Goal: Communication & Community: Participate in discussion

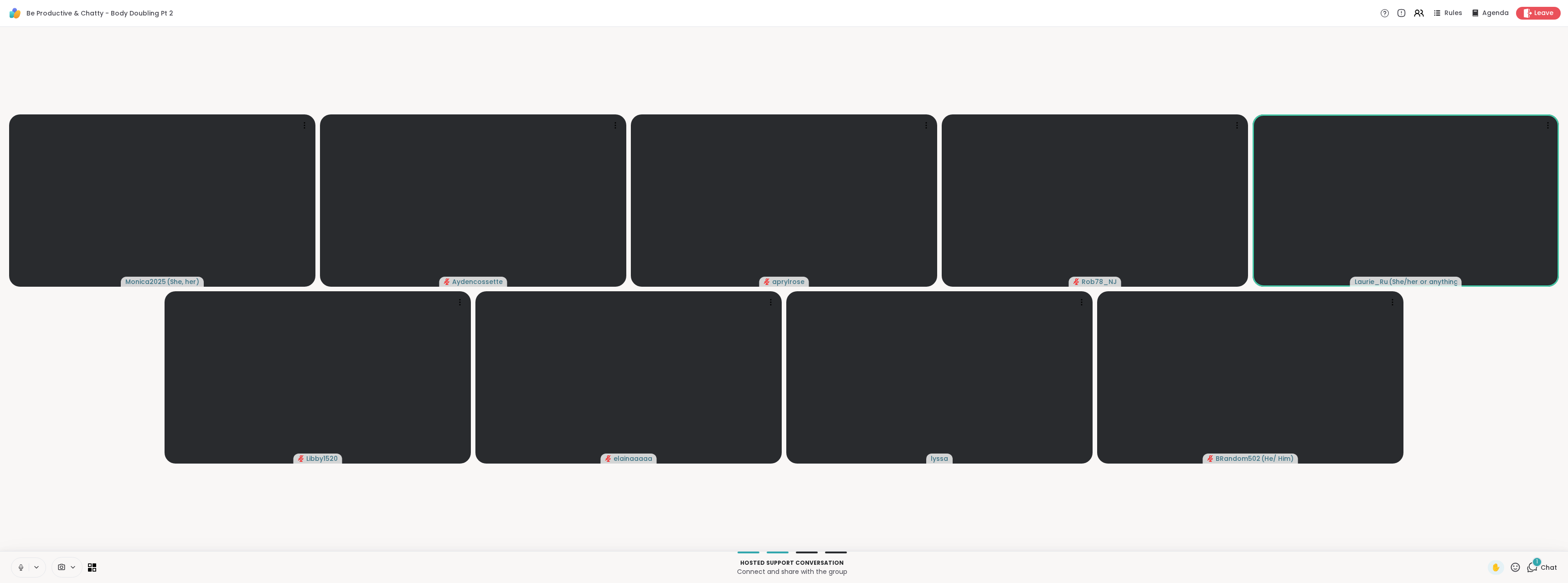
click at [1532, 565] on div "1" at bounding box center [1537, 562] width 10 height 10
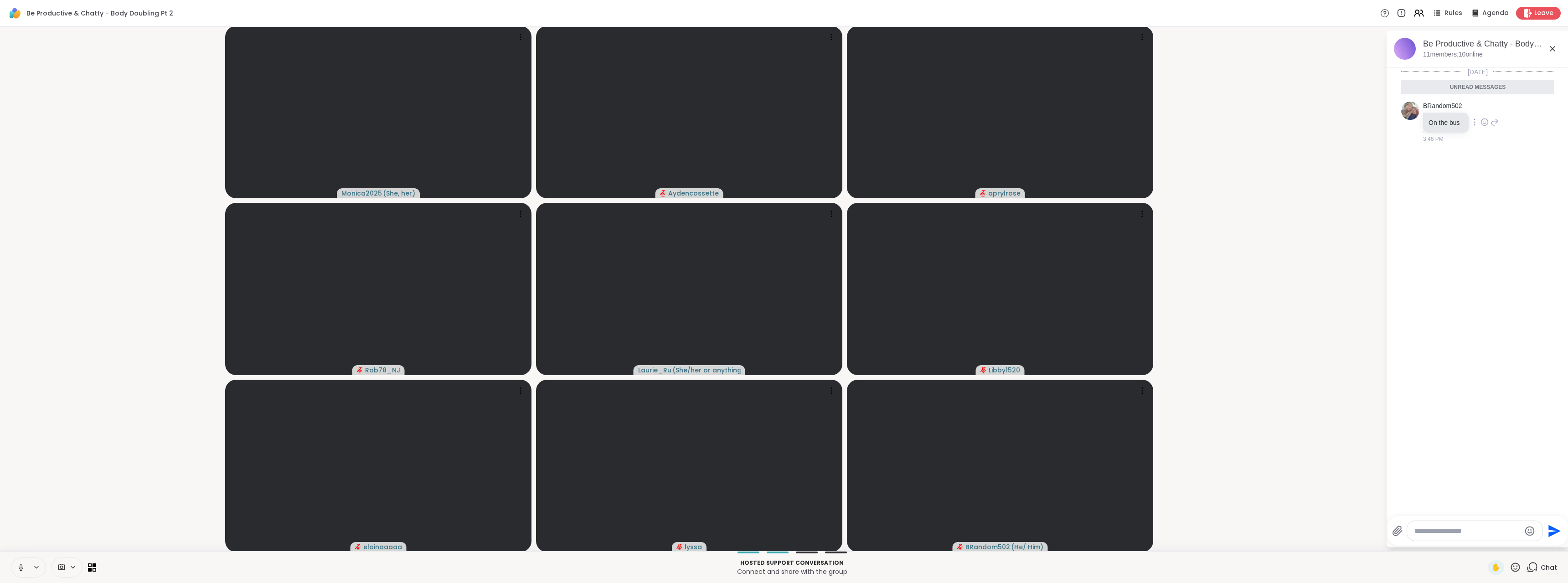
click at [1481, 125] on icon at bounding box center [1484, 121] width 7 height 7
click at [1455, 113] on button "Select Reaction: Thumbs up" at bounding box center [1464, 107] width 18 height 18
click at [1548, 53] on icon at bounding box center [1553, 48] width 11 height 11
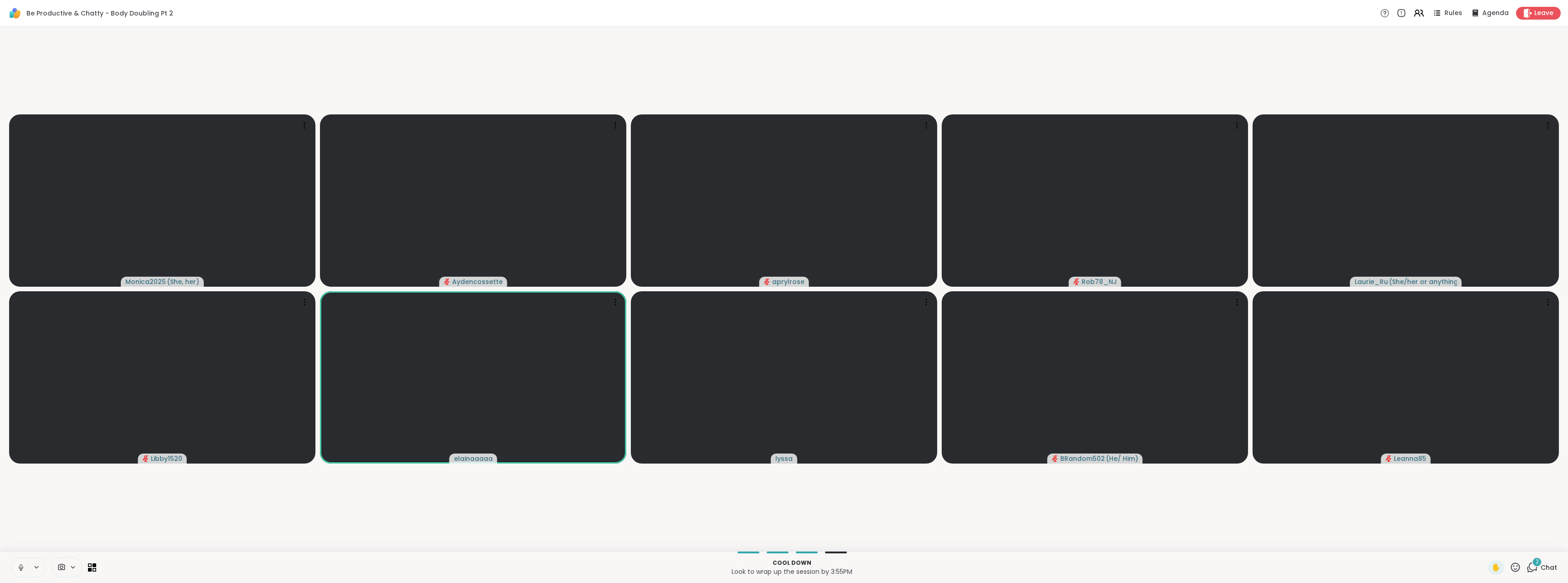
click at [1532, 567] on div "2" at bounding box center [1537, 562] width 10 height 10
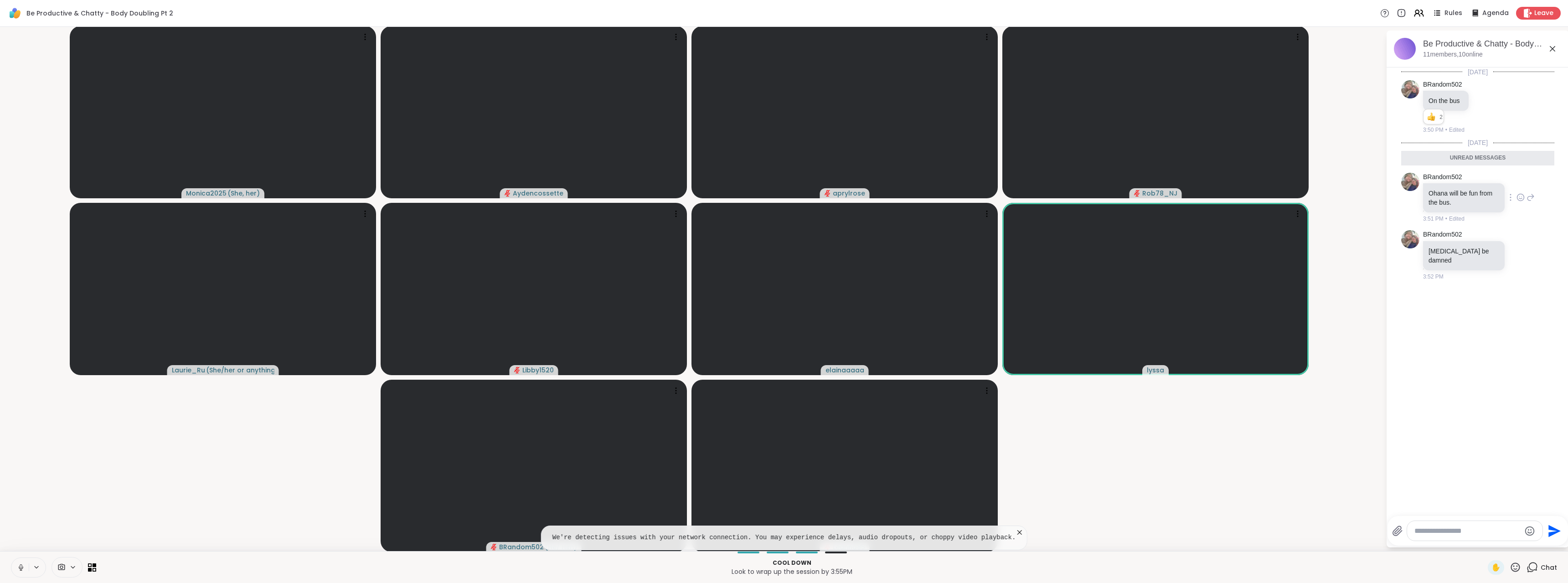
click at [1517, 201] on icon at bounding box center [1521, 197] width 9 height 9
click at [1517, 184] on div "Select Reaction: Heart" at bounding box center [1521, 183] width 9 height 9
click at [1517, 274] on div at bounding box center [1521, 268] width 9 height 11
click at [1492, 313] on div "[DATE] BRandom502 On the bus 2 2 2 3:50 PM • Edited [DATE] Unread messages BRan…" at bounding box center [1477, 289] width 182 height 443
click at [1506, 272] on div at bounding box center [1520, 268] width 28 height 11
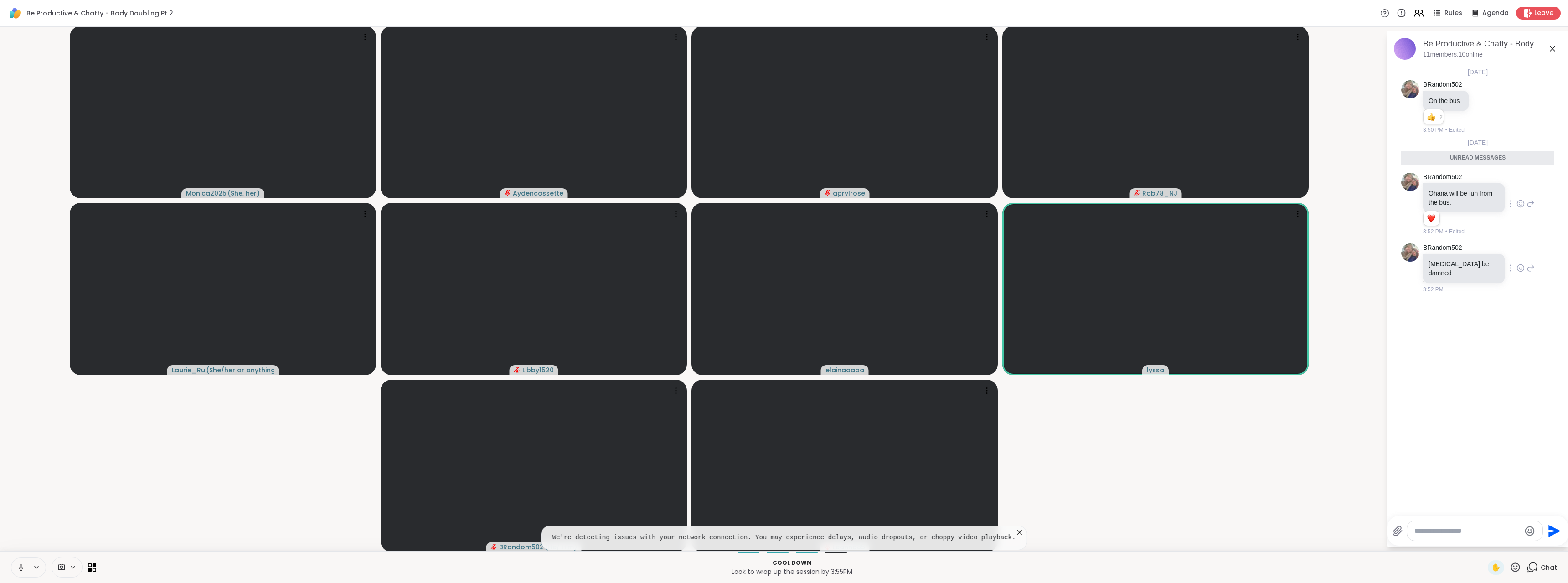
click at [1517, 268] on icon at bounding box center [1521, 268] width 9 height 9
click at [1512, 259] on button "Select Reaction: Heart" at bounding box center [1521, 253] width 18 height 18
click at [1454, 452] on div "[DATE] BRandom502 On the bus 2 2 2 3:50 PM • Edited [DATE] Unread messages BRan…" at bounding box center [1477, 289] width 182 height 443
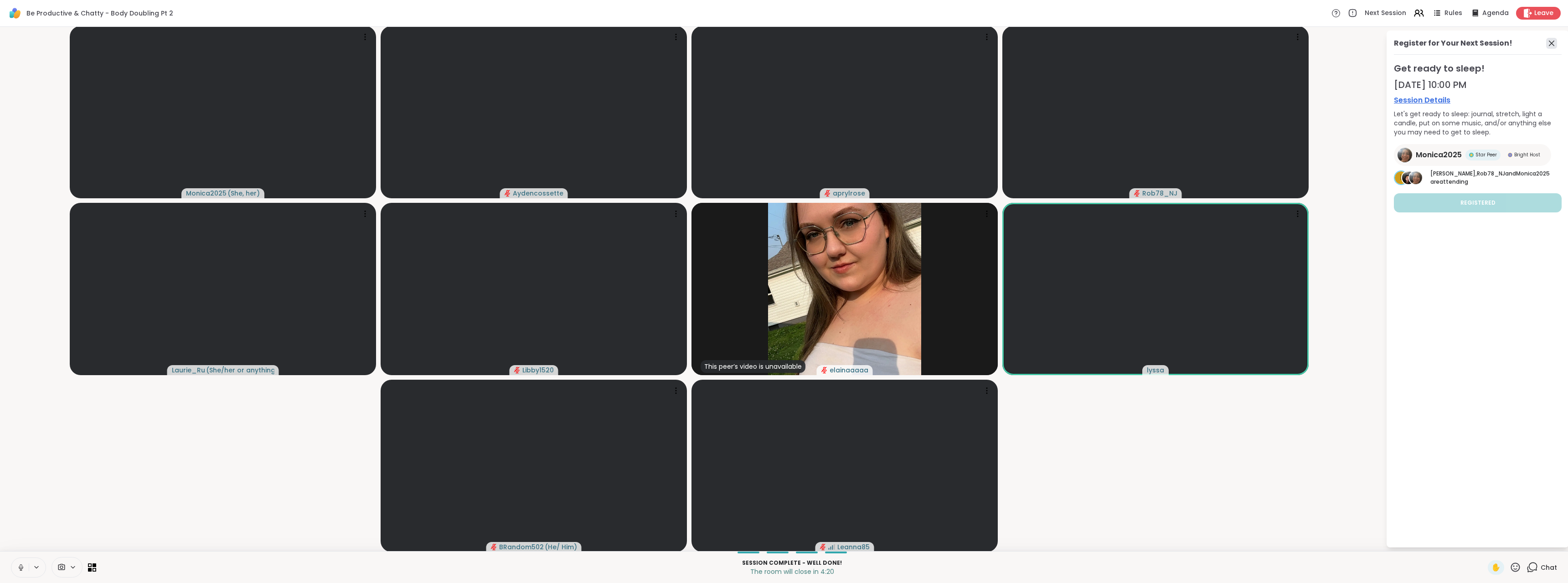
click at [1548, 41] on icon at bounding box center [1552, 42] width 11 height 11
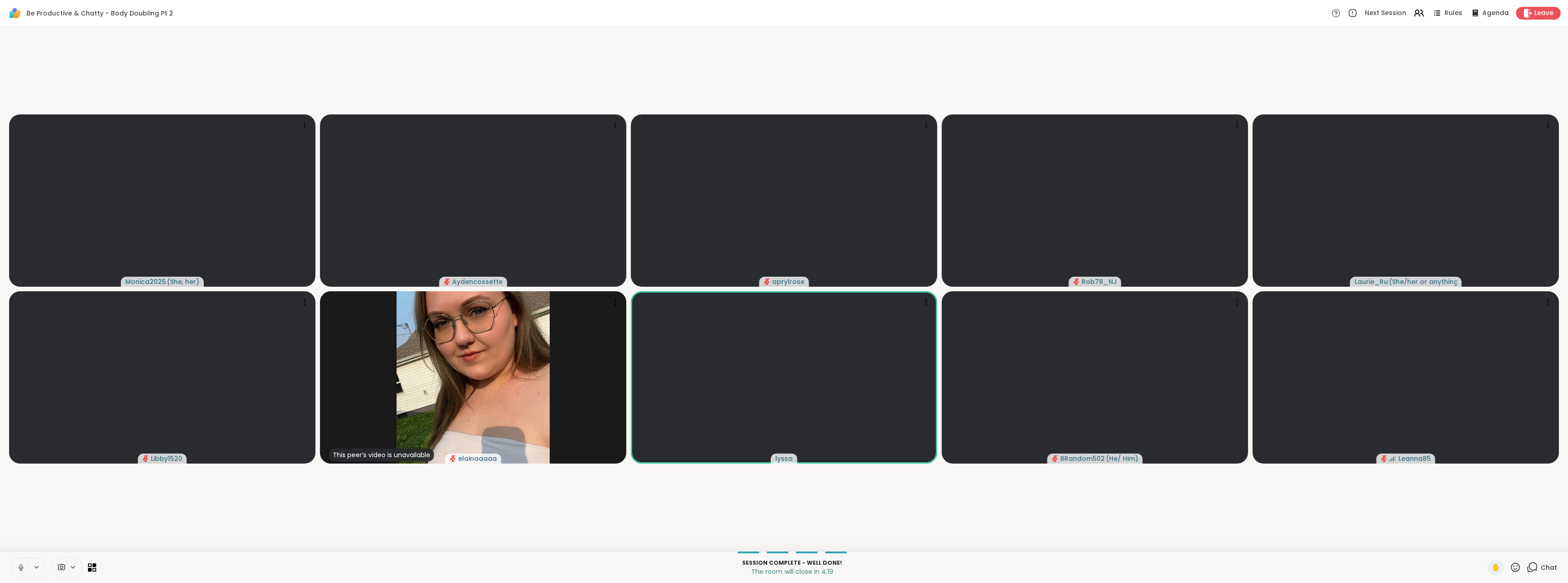
click at [1527, 574] on div "Chat" at bounding box center [1542, 568] width 31 height 14
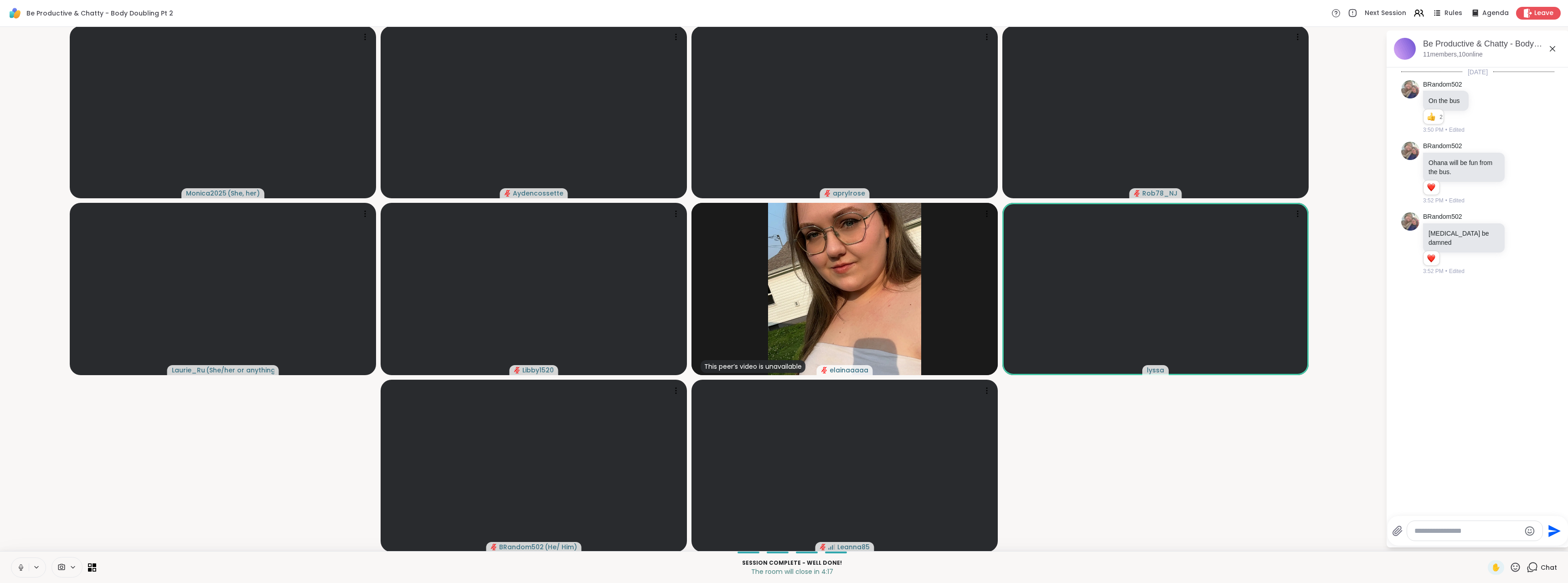
click at [1548, 51] on icon at bounding box center [1553, 48] width 11 height 11
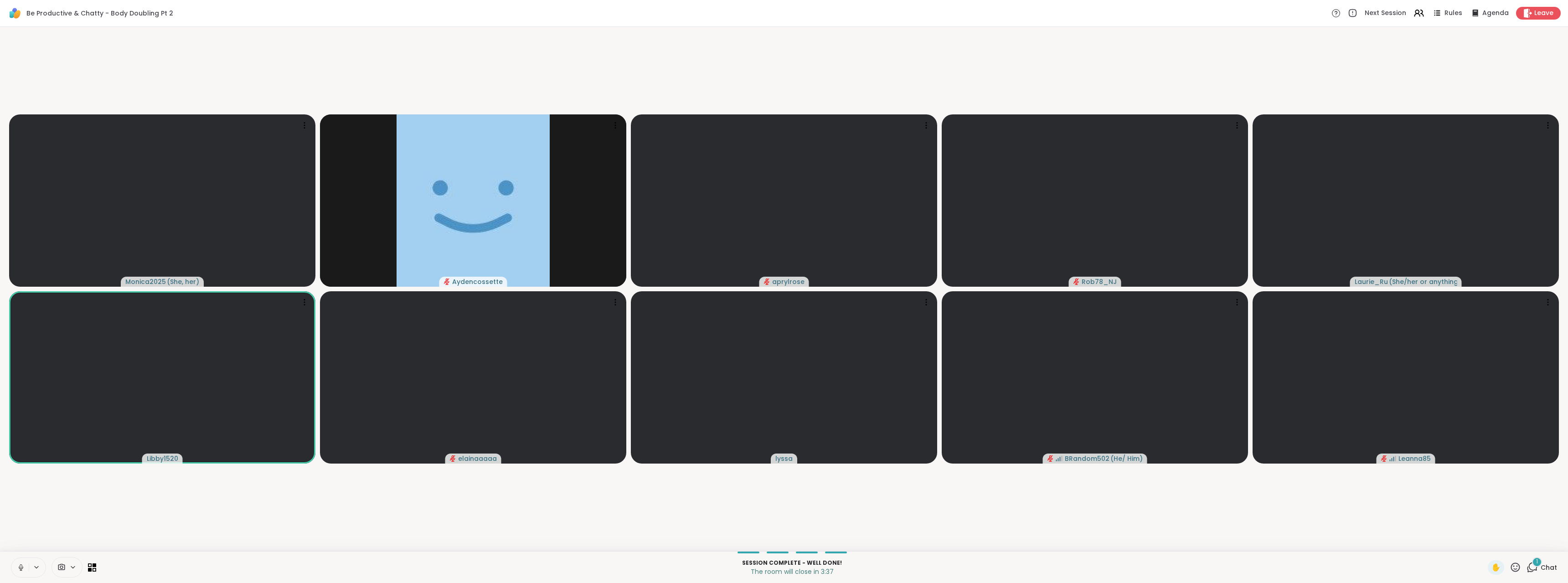
click at [1534, 560] on div "1" at bounding box center [1537, 562] width 10 height 10
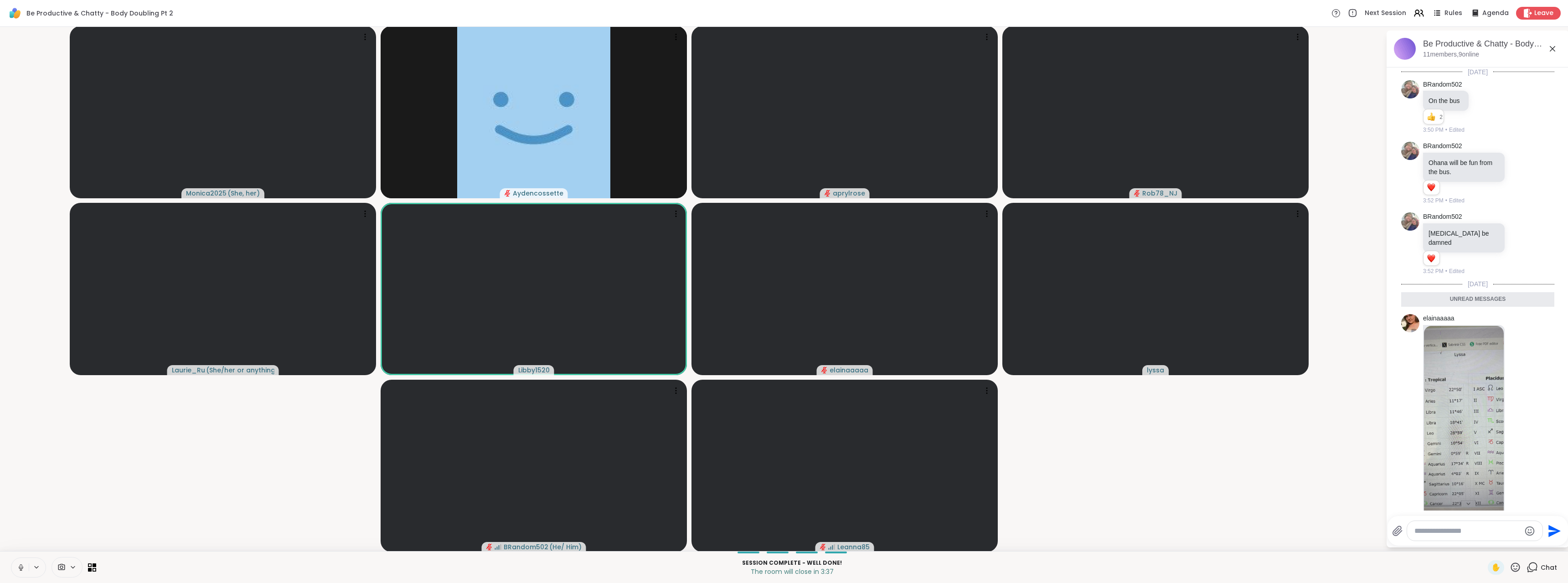
scroll to position [74, 0]
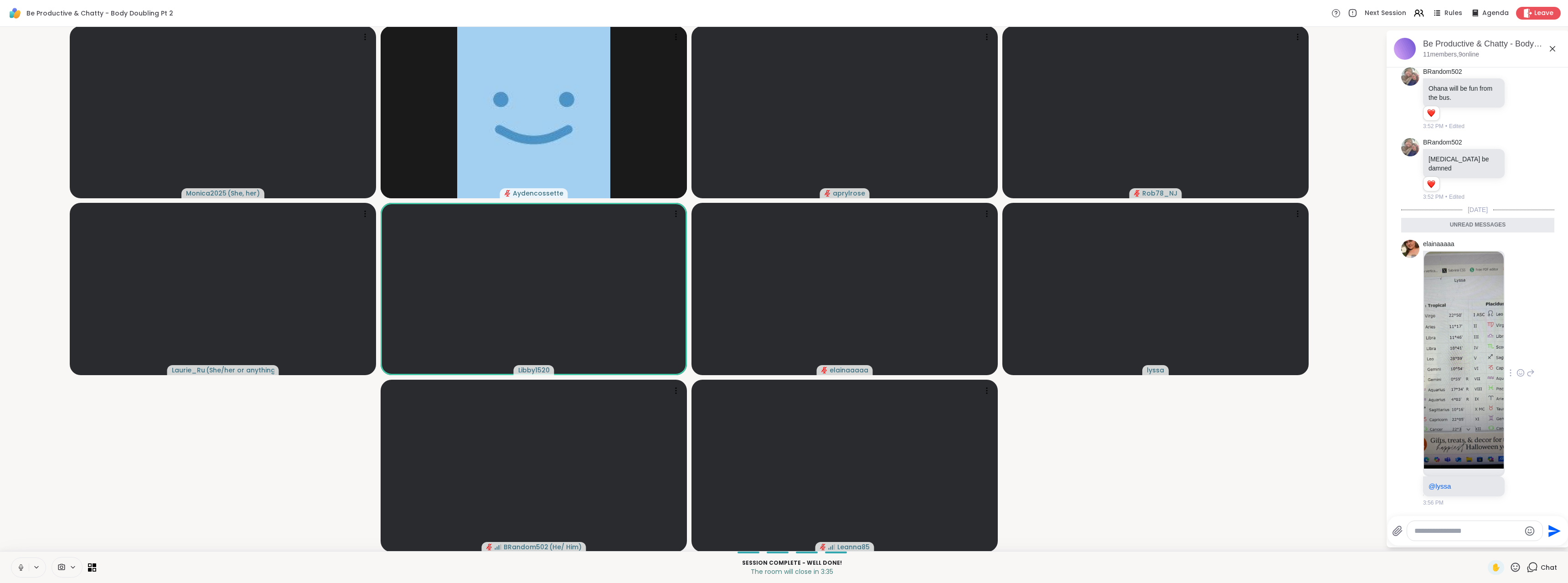
click at [1478, 409] on img at bounding box center [1464, 359] width 80 height 217
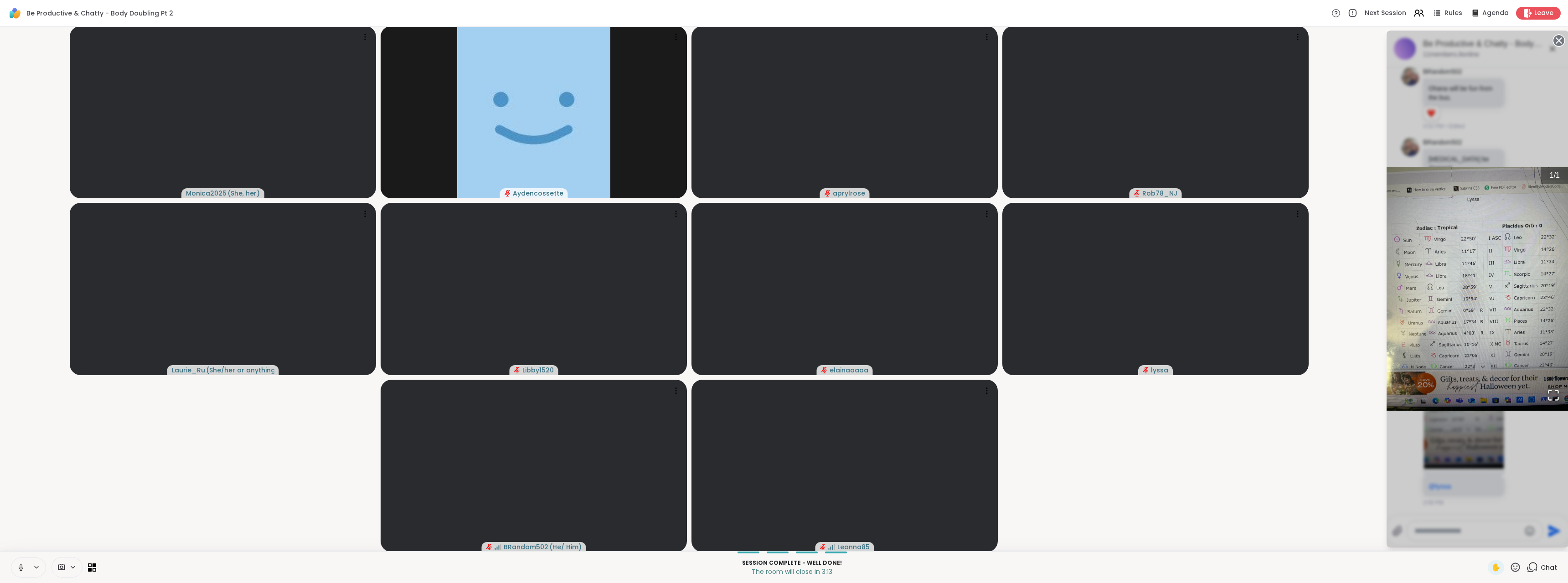
click at [1531, 470] on div "1 / 1" at bounding box center [1477, 289] width 182 height 517
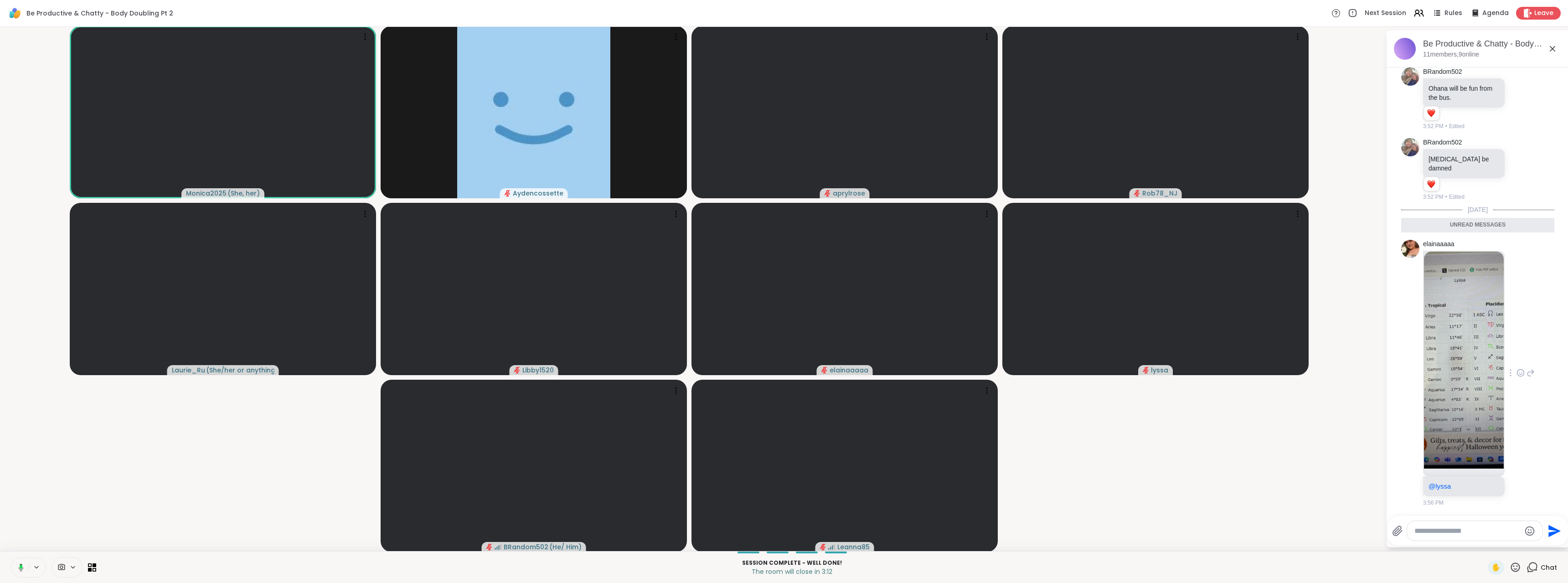
click at [1438, 397] on img at bounding box center [1464, 359] width 80 height 217
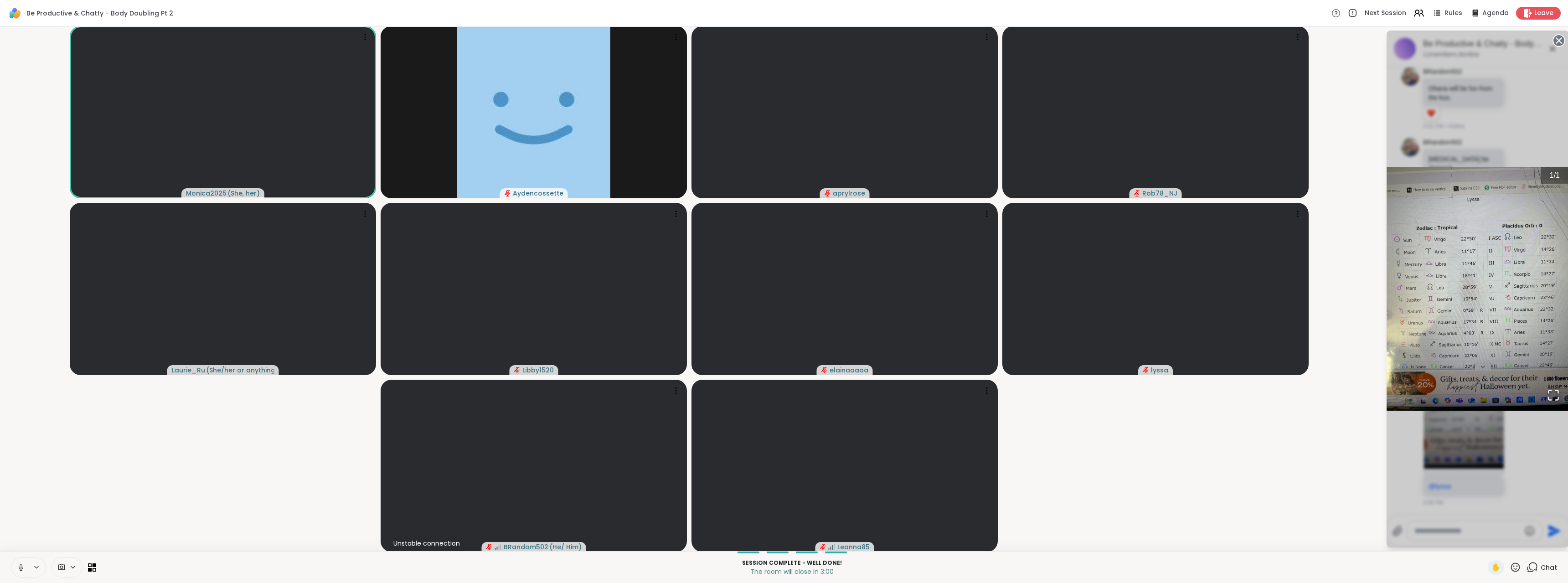
click at [1507, 298] on img "Go to Slide 1" at bounding box center [1477, 289] width 182 height 243
click at [1524, 447] on div "1 / 1" at bounding box center [1477, 289] width 182 height 517
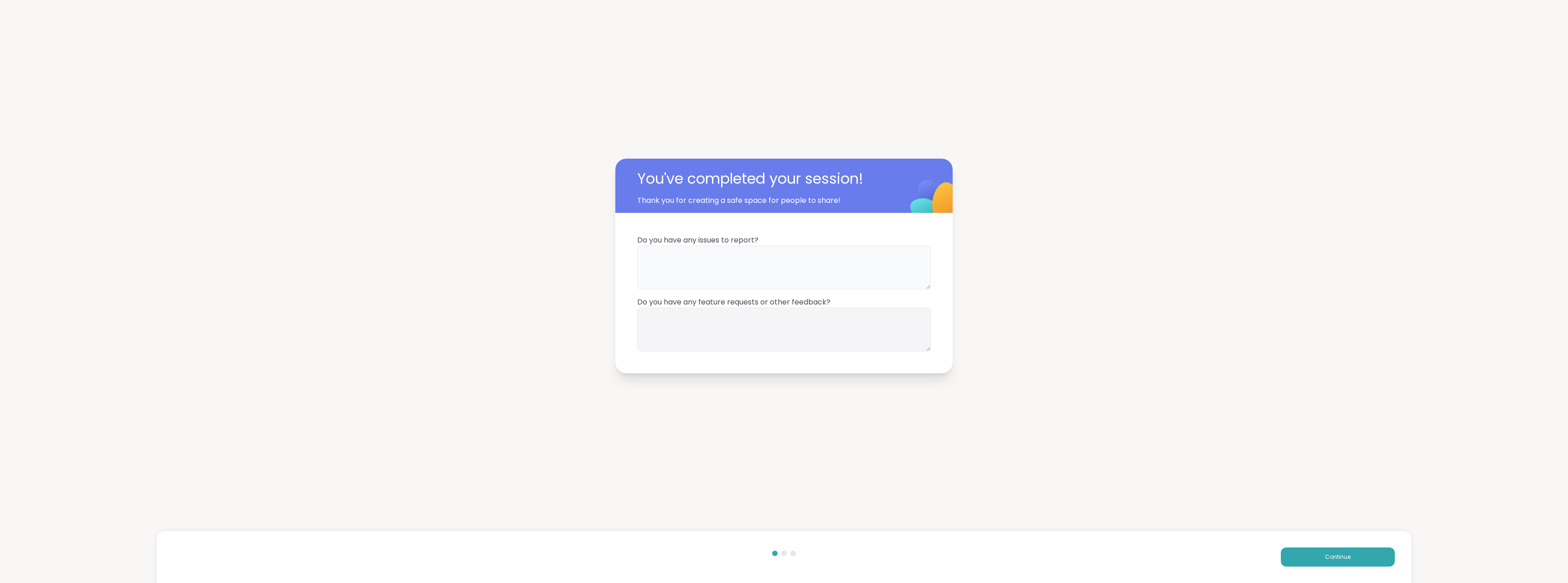
click at [778, 273] on textarea at bounding box center [784, 267] width 294 height 43
type textarea "**"
click at [765, 331] on textarea at bounding box center [784, 330] width 294 height 43
type textarea "**"
click at [1310, 555] on button "Continue" at bounding box center [1338, 558] width 114 height 19
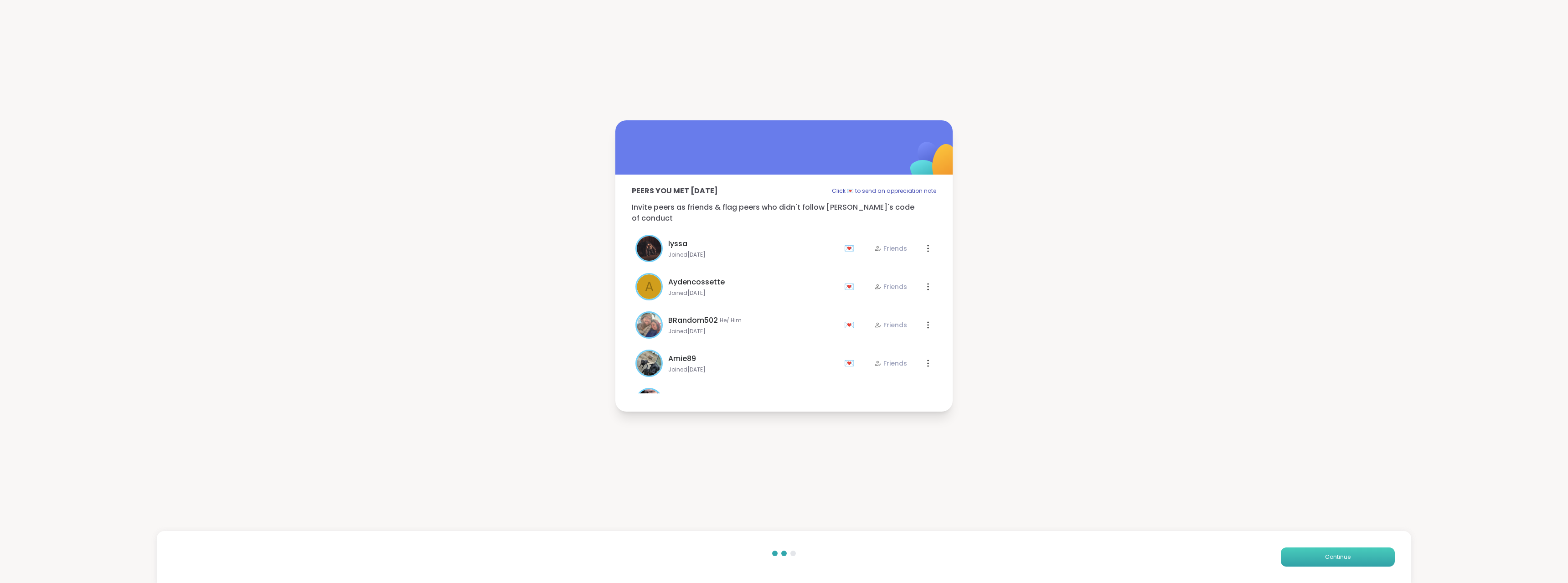
click at [1310, 555] on button "Continue" at bounding box center [1338, 558] width 114 height 19
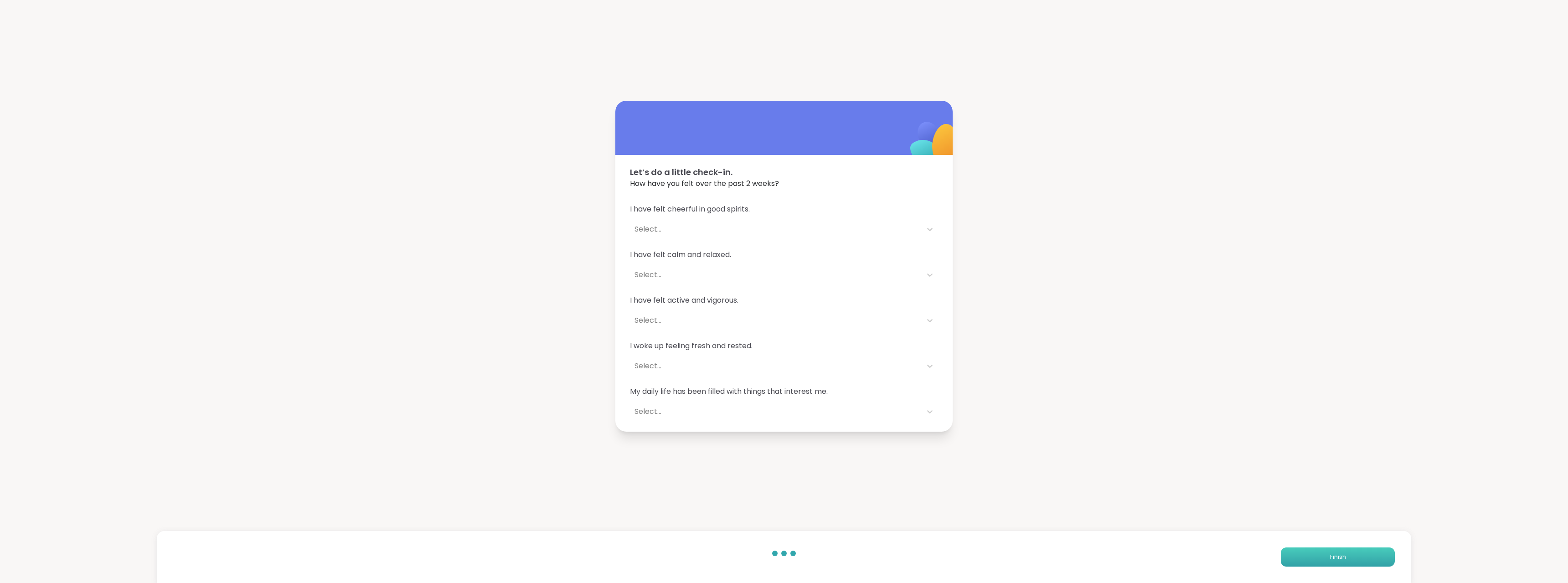
click at [1310, 555] on button "Finish" at bounding box center [1338, 558] width 114 height 19
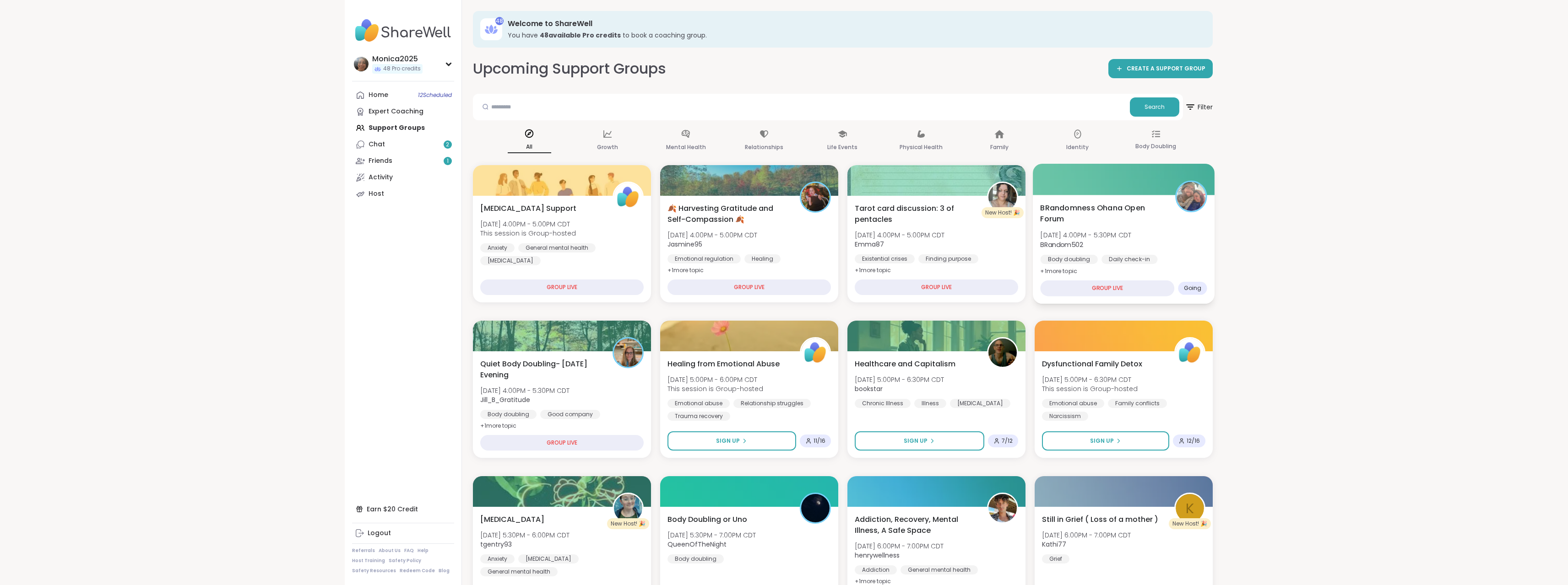
click at [1160, 258] on div "Body doubling Daily check-in Good company" at bounding box center [1123, 266] width 166 height 22
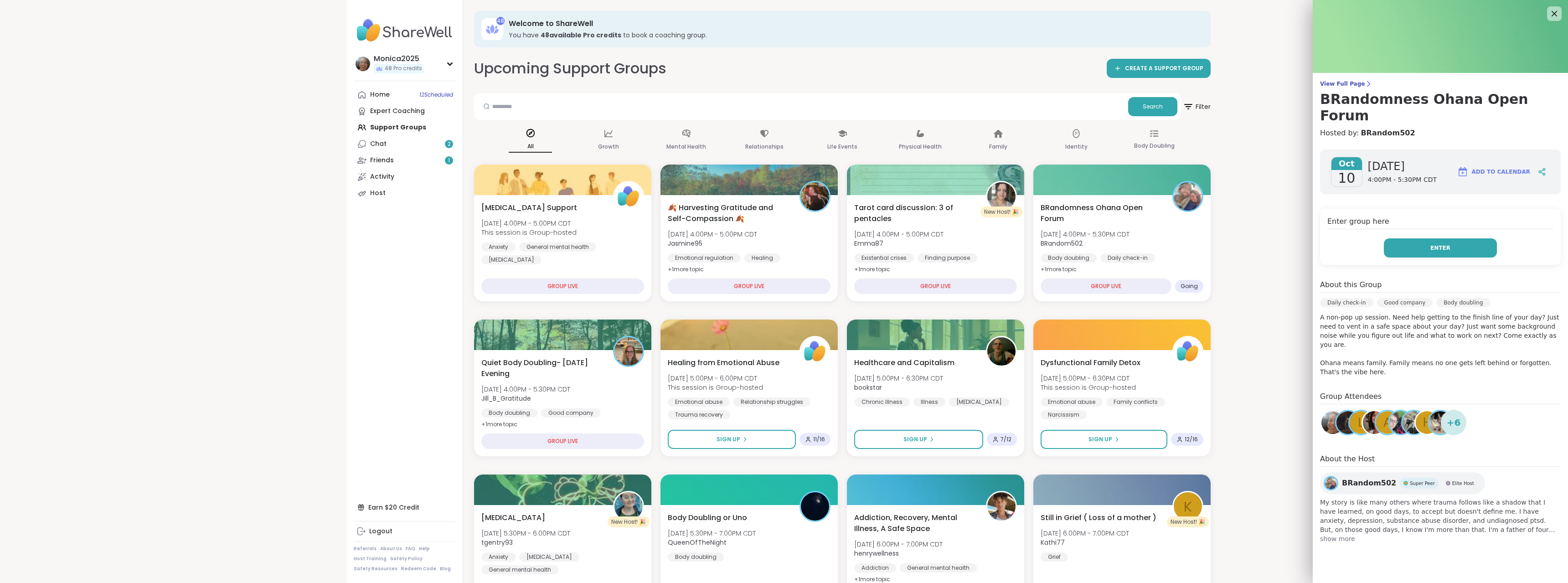
click at [1427, 239] on button "Enter" at bounding box center [1440, 249] width 113 height 19
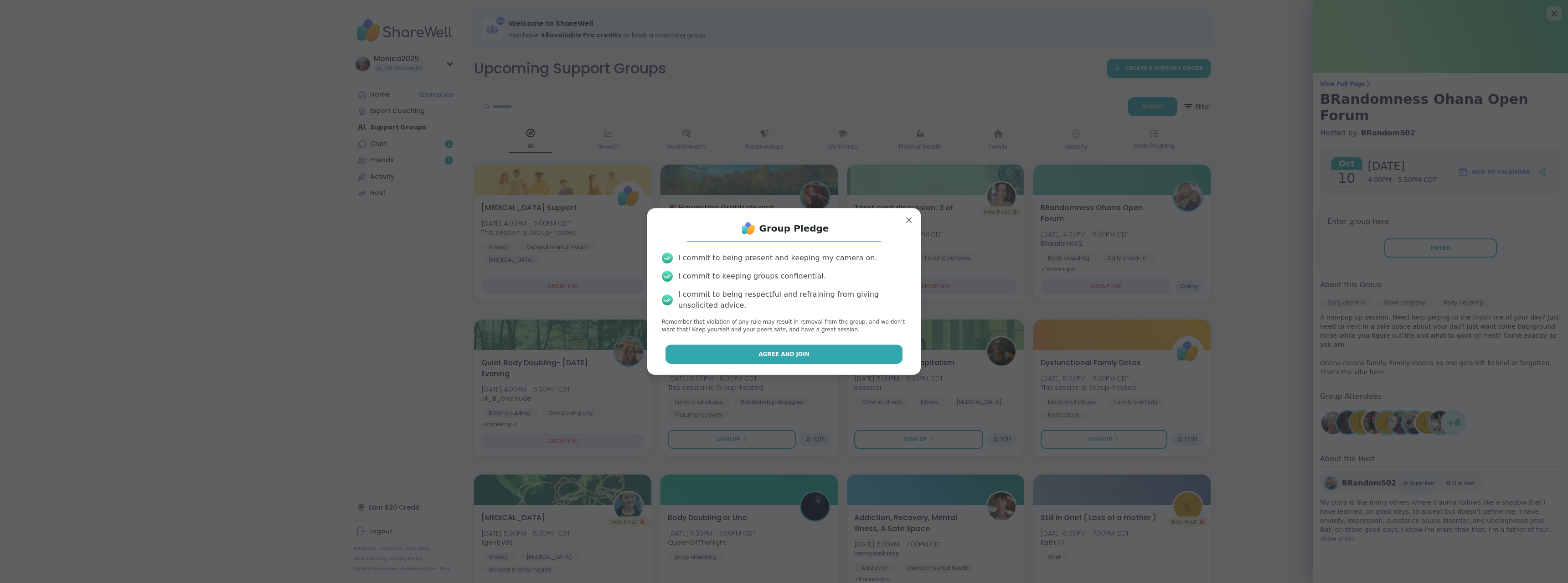
click at [877, 351] on button "Agree and Join" at bounding box center [784, 355] width 238 height 19
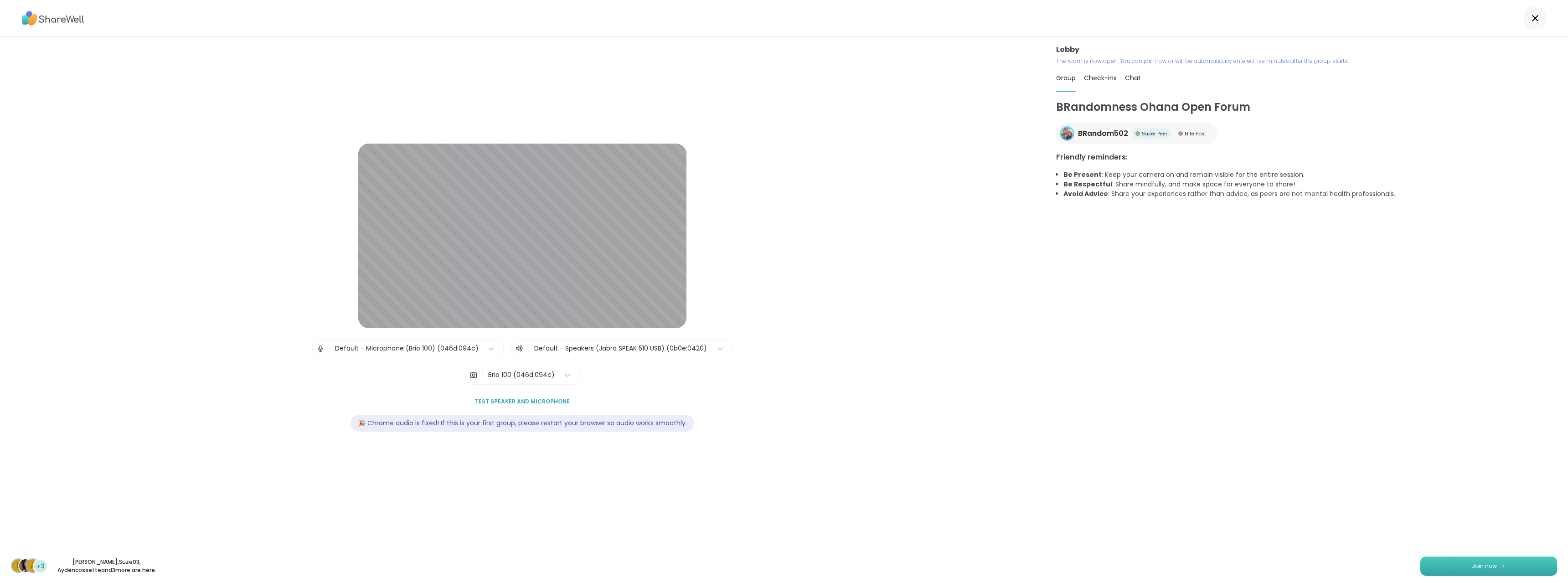
click at [1458, 565] on button "Join now" at bounding box center [1489, 567] width 137 height 19
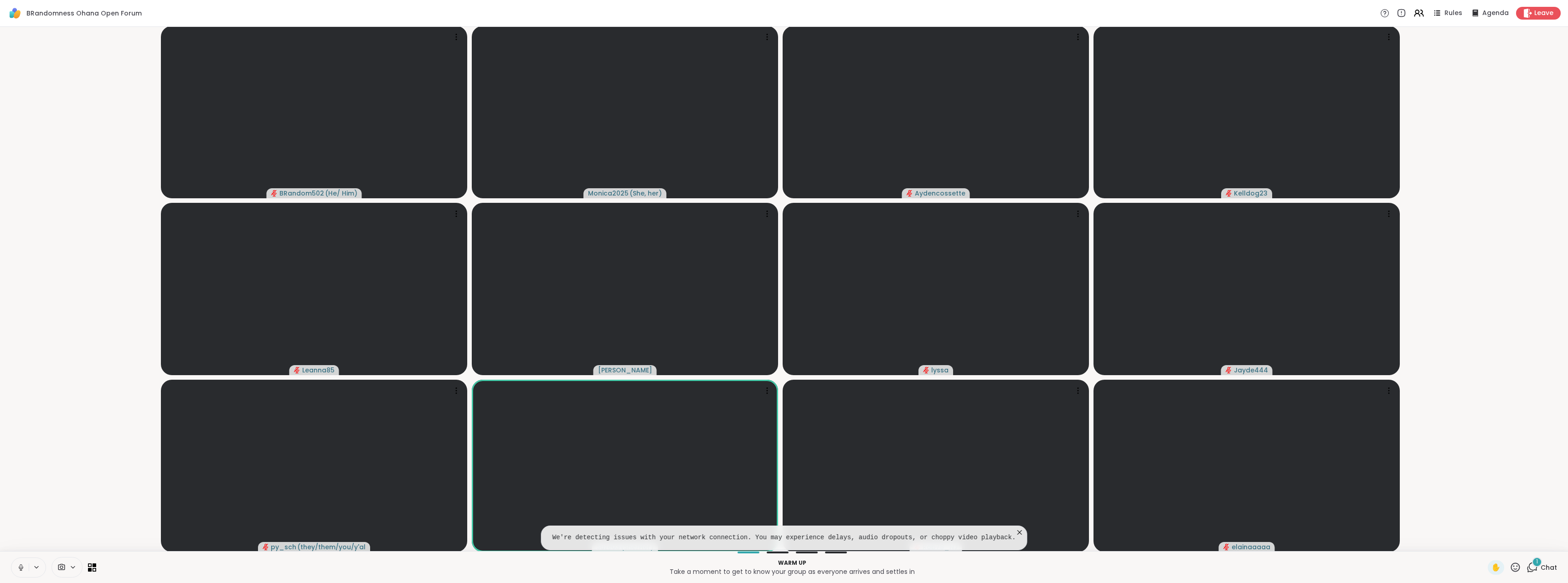
click at [1527, 562] on div "1 Chat" at bounding box center [1542, 568] width 31 height 14
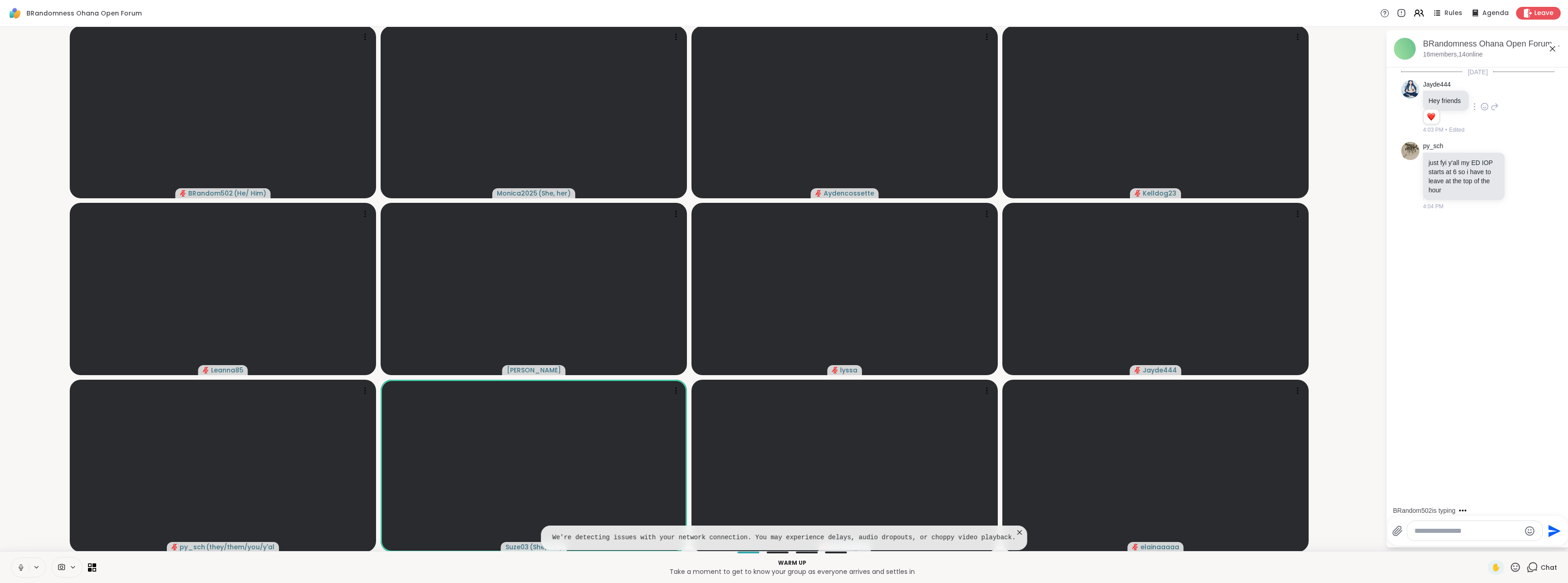
click at [1491, 107] on icon at bounding box center [1495, 106] width 9 height 11
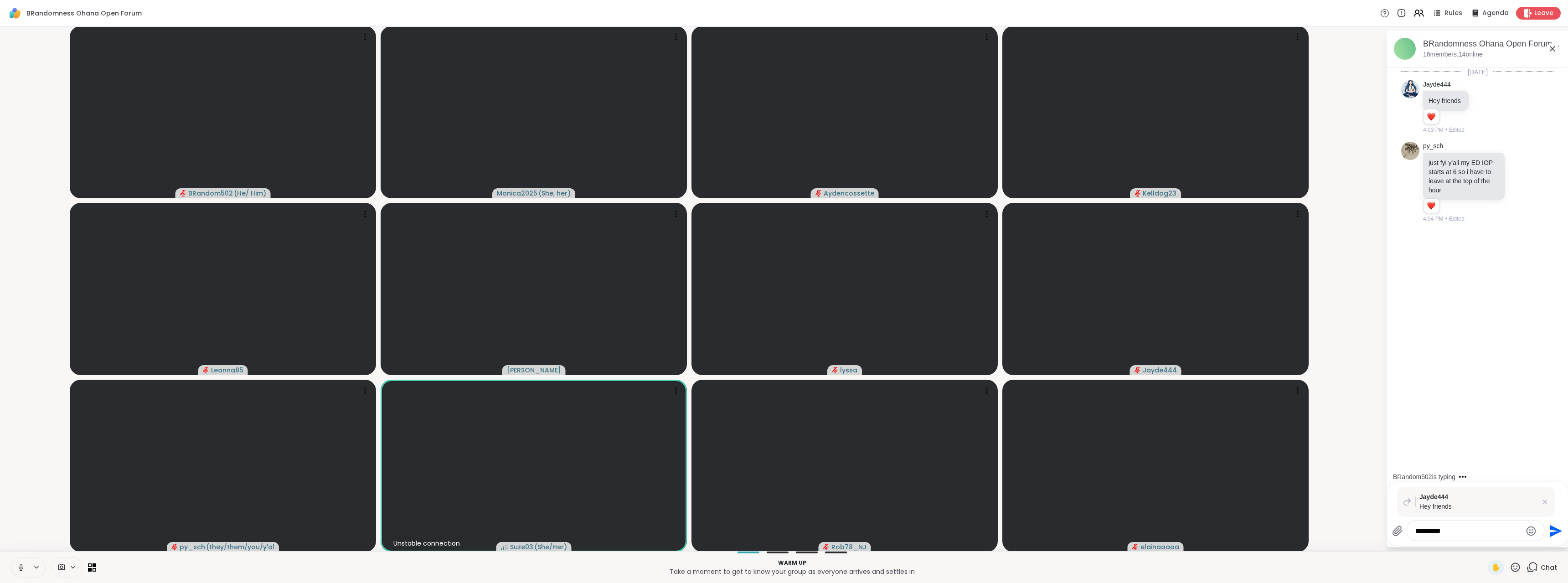
type textarea "**********"
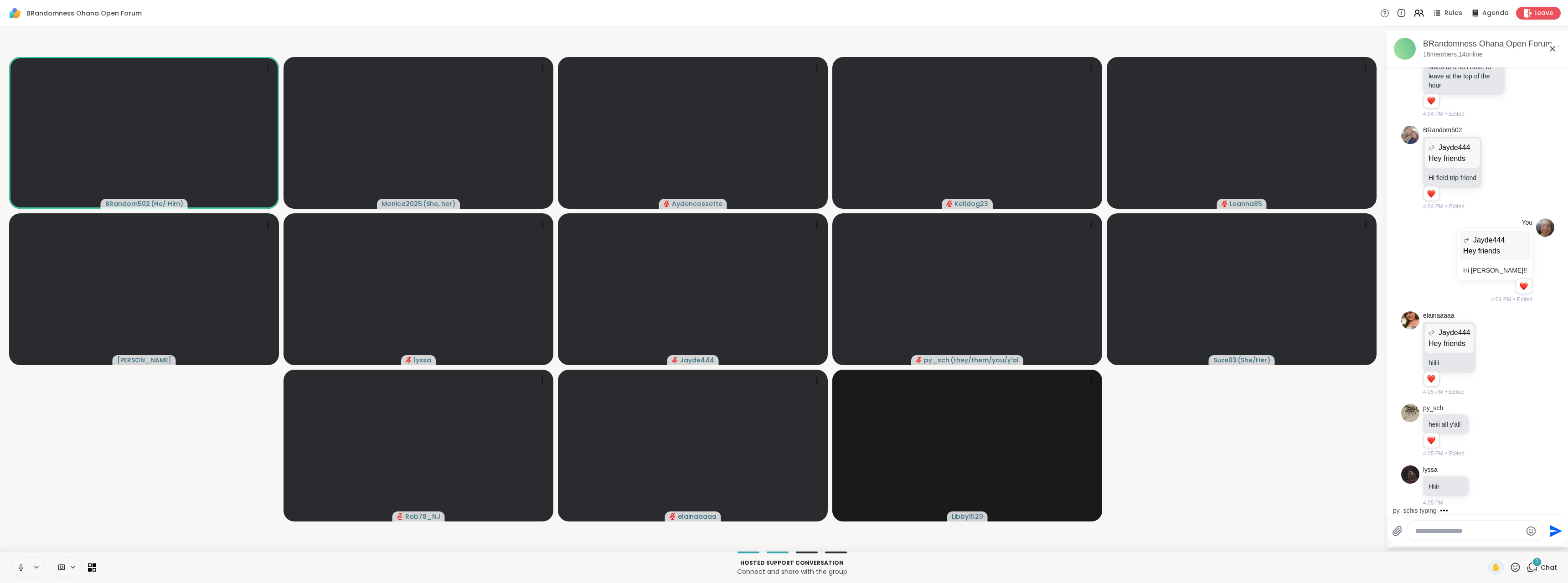
scroll to position [172, 0]
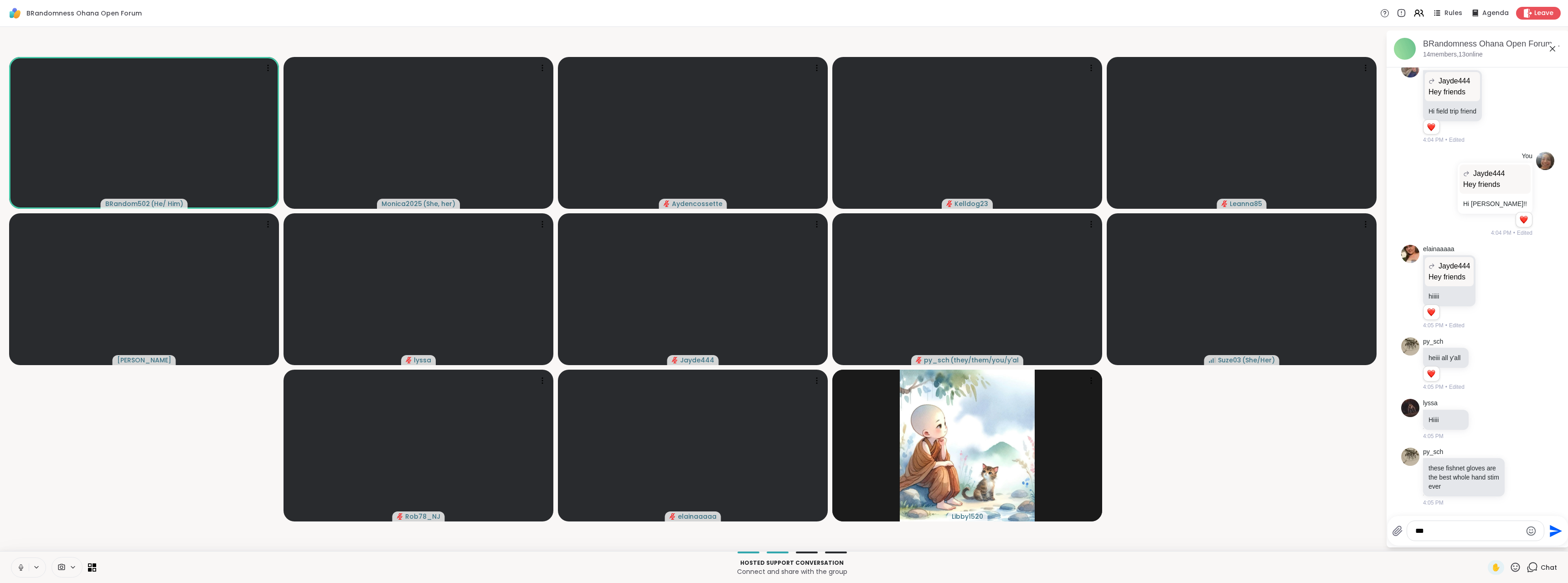
type textarea "***"
click at [1550, 526] on icon "Send" at bounding box center [1555, 531] width 13 height 13
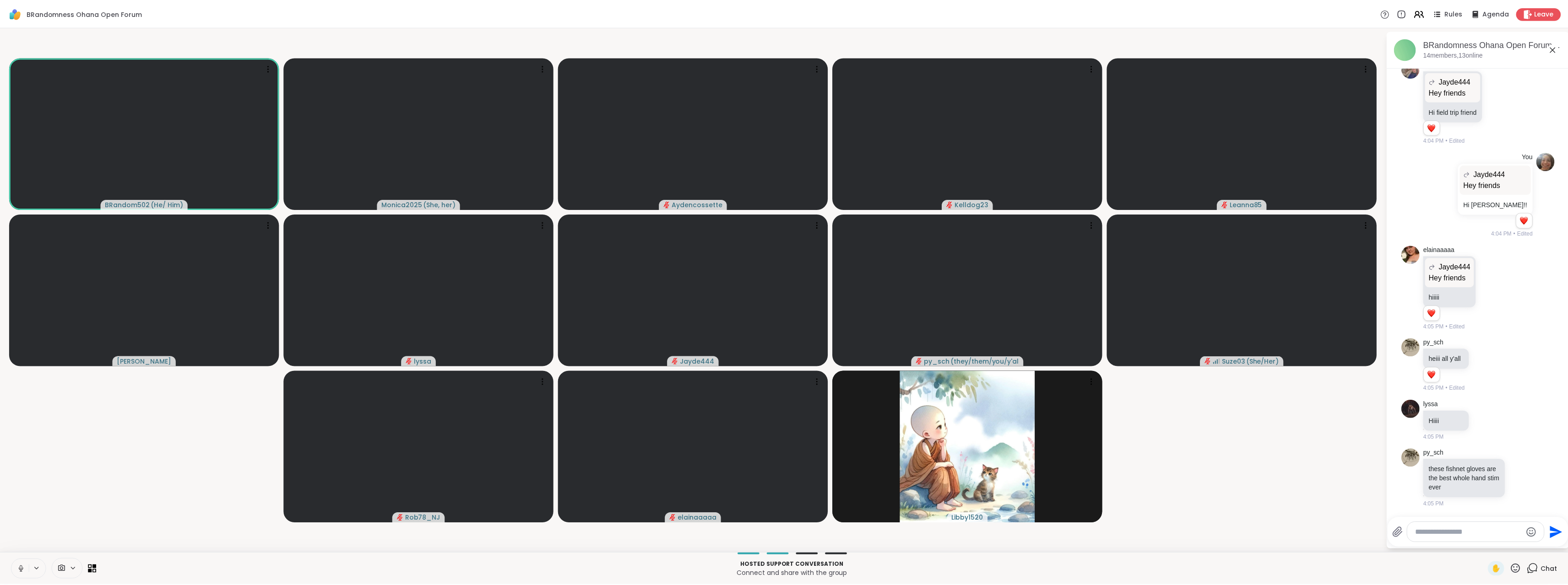
scroll to position [221, 0]
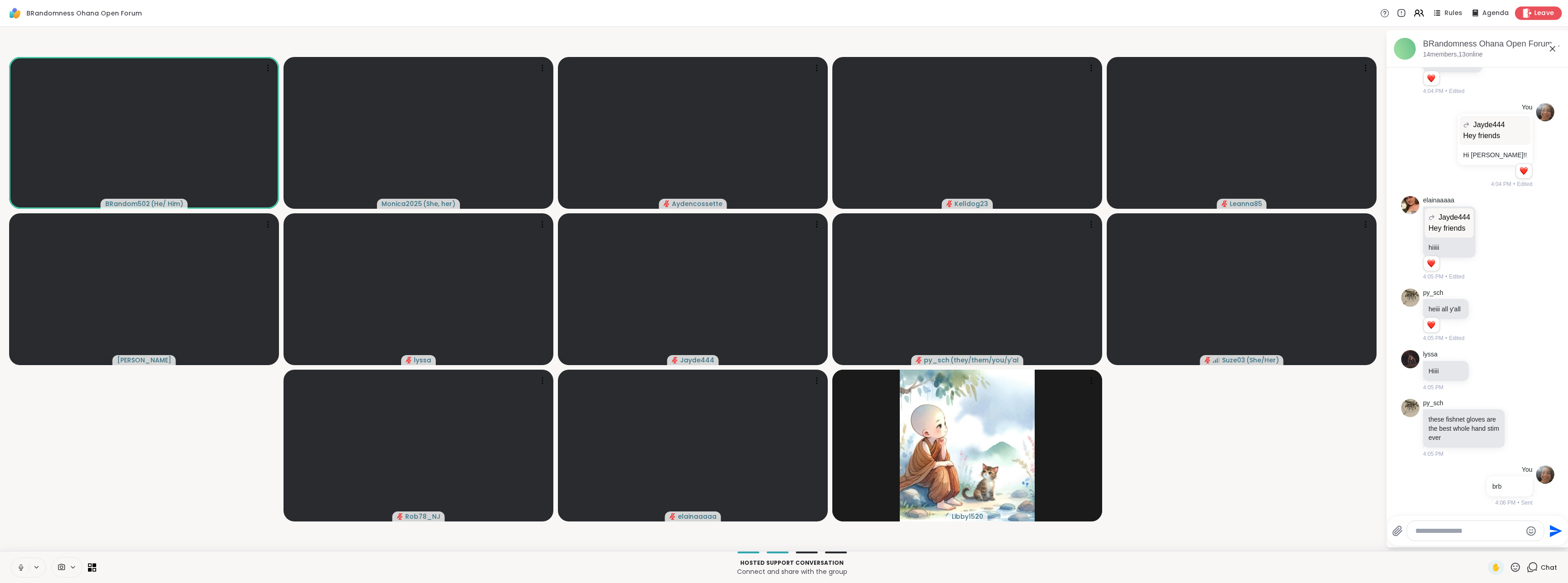
click at [1549, 10] on div "Leave" at bounding box center [1538, 13] width 47 height 13
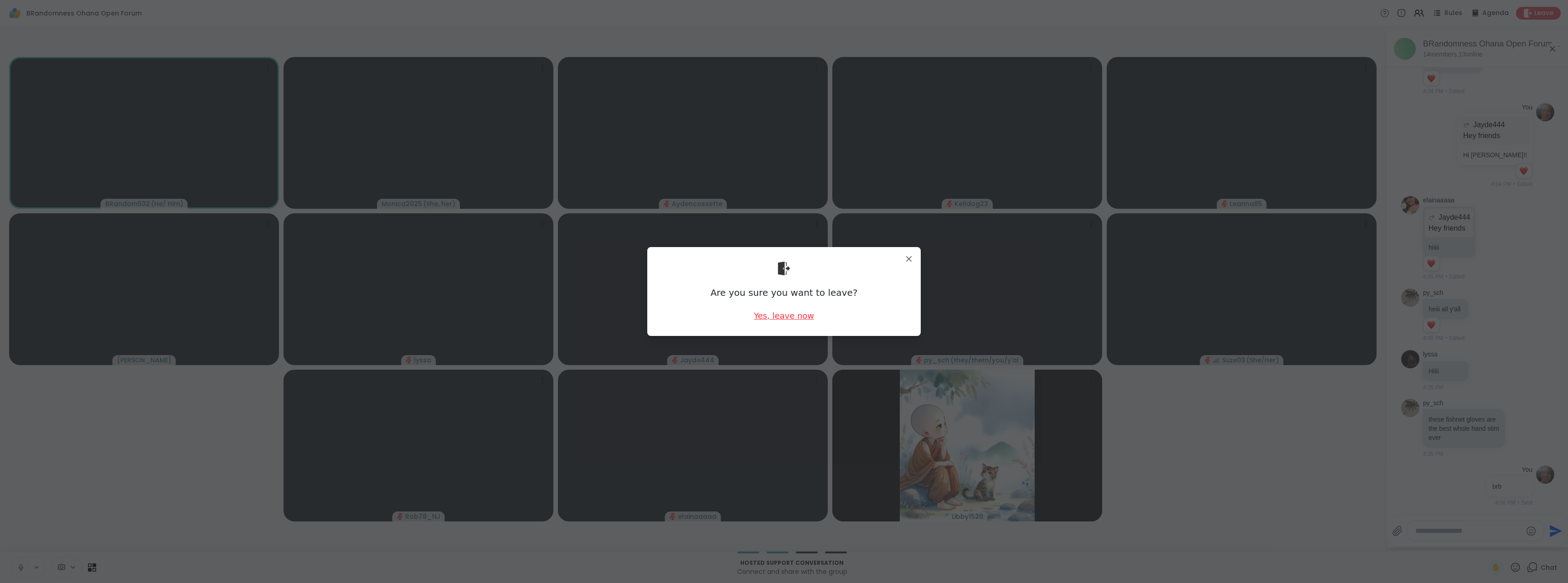
click at [763, 318] on div "Yes, leave now" at bounding box center [784, 316] width 60 height 12
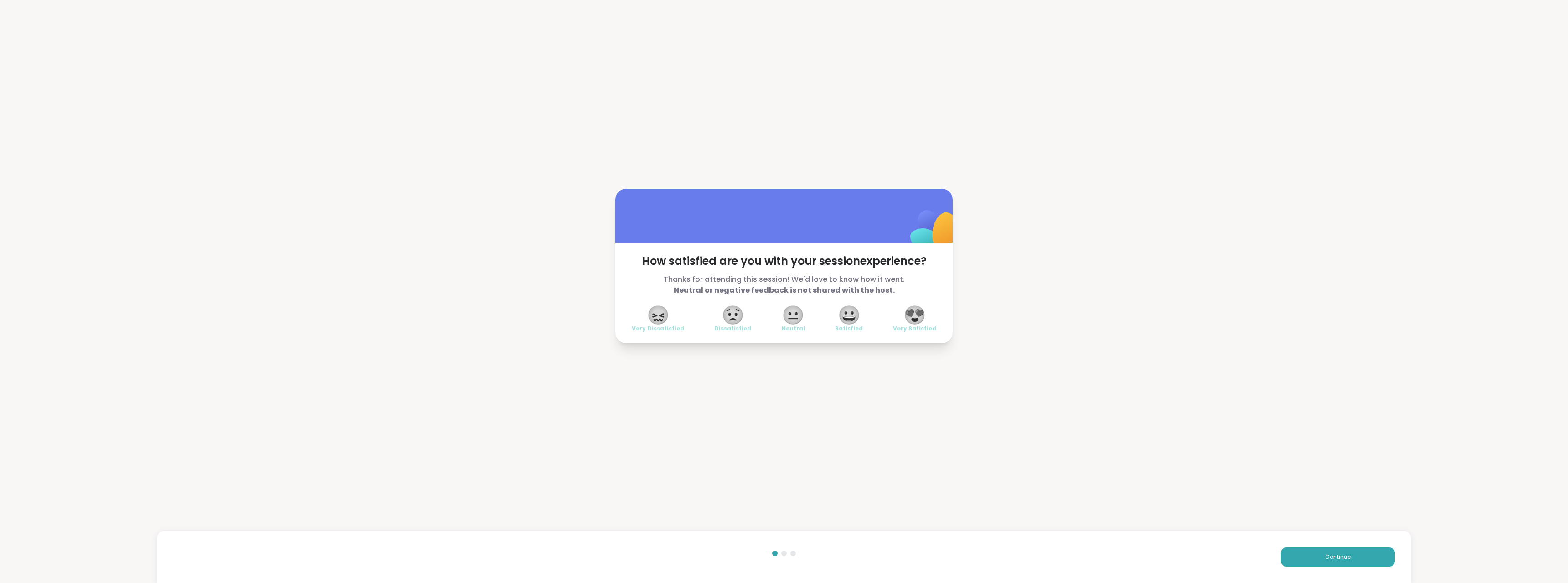
click at [906, 317] on span "😍" at bounding box center [915, 315] width 23 height 16
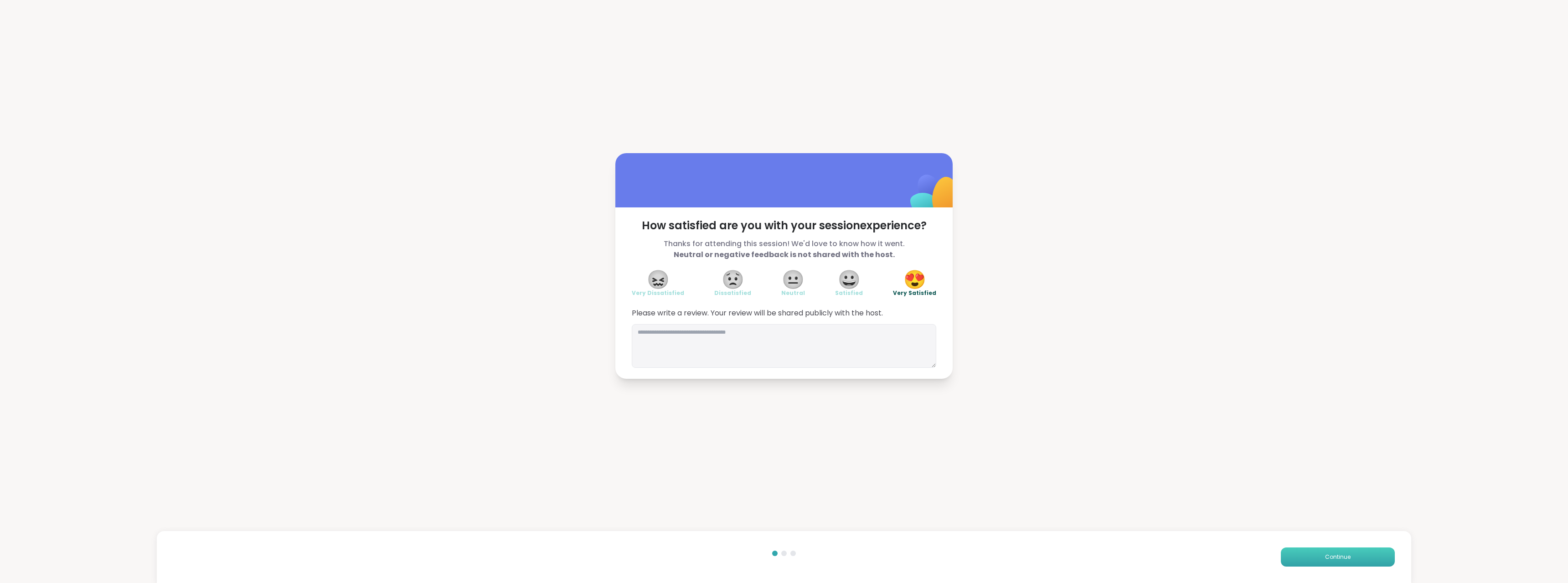
click at [1285, 559] on button "Continue" at bounding box center [1338, 558] width 114 height 19
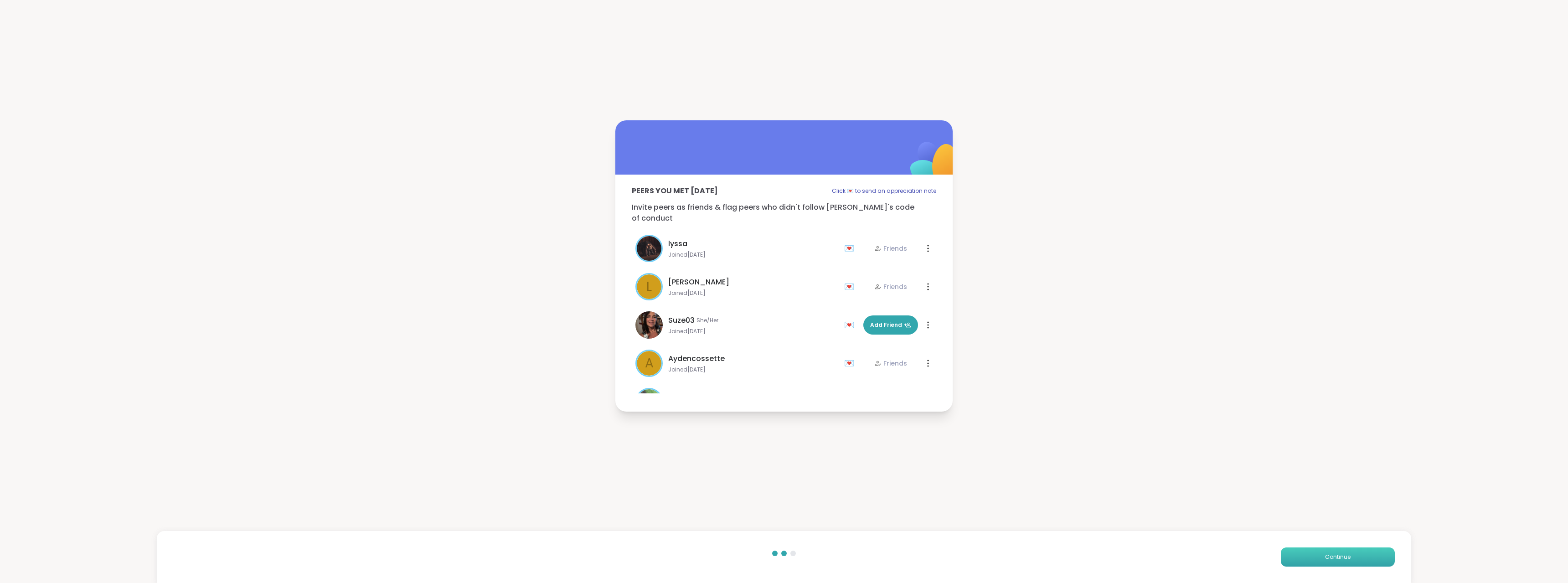
click at [1285, 559] on button "Continue" at bounding box center [1338, 558] width 114 height 19
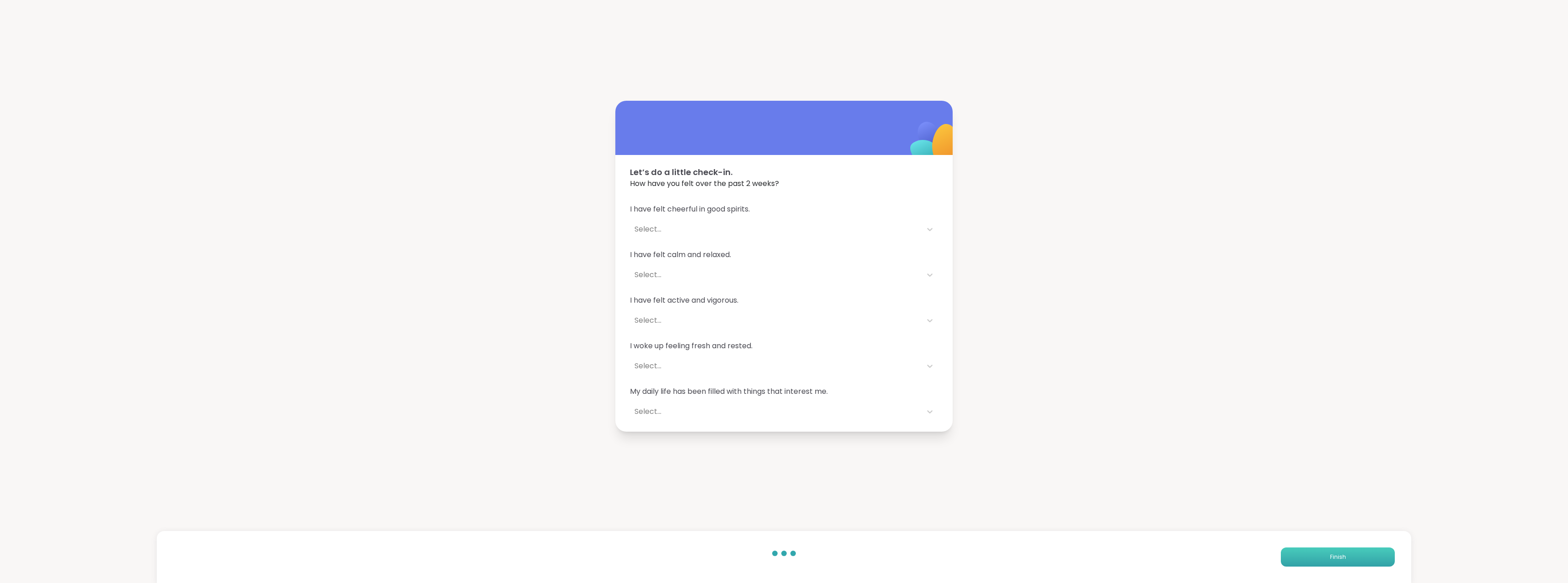
click at [1285, 559] on button "Finish" at bounding box center [1338, 558] width 114 height 19
